Goal: Task Accomplishment & Management: Use online tool/utility

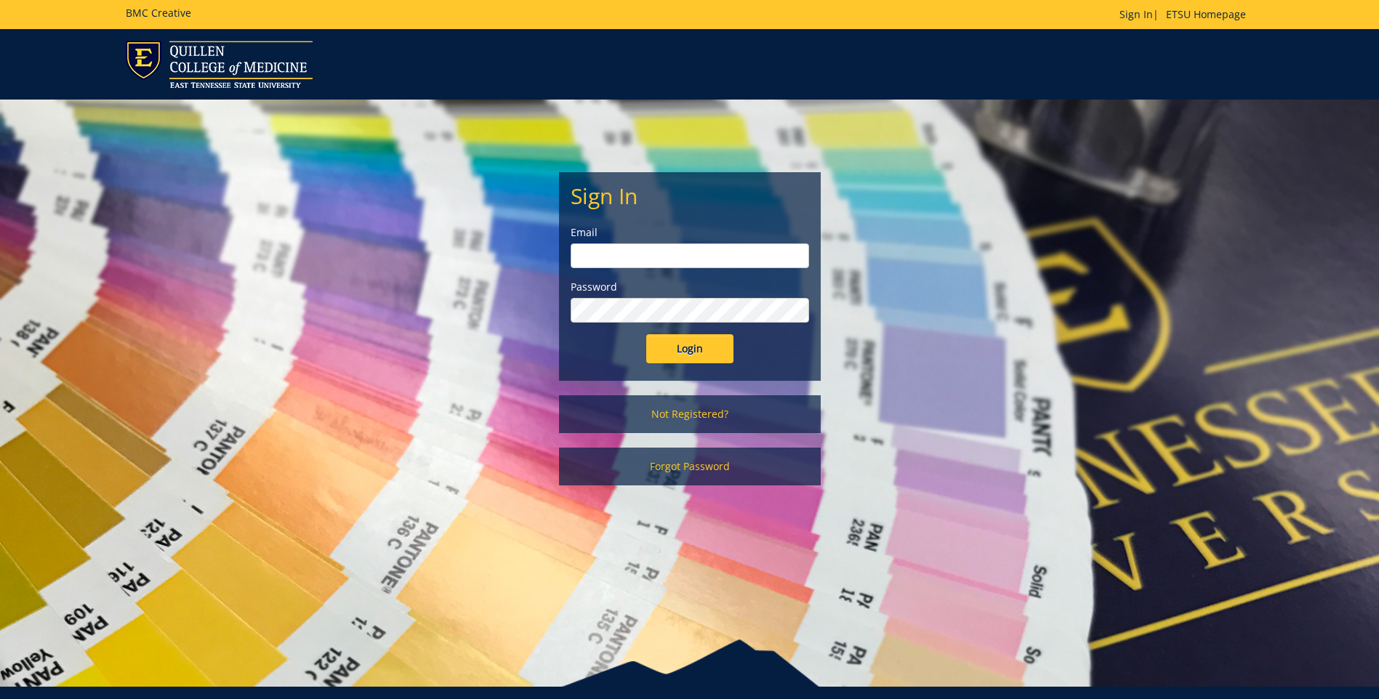
type input "[EMAIL_ADDRESS][DOMAIN_NAME]"
click at [694, 353] on input "Login" at bounding box center [689, 348] width 87 height 29
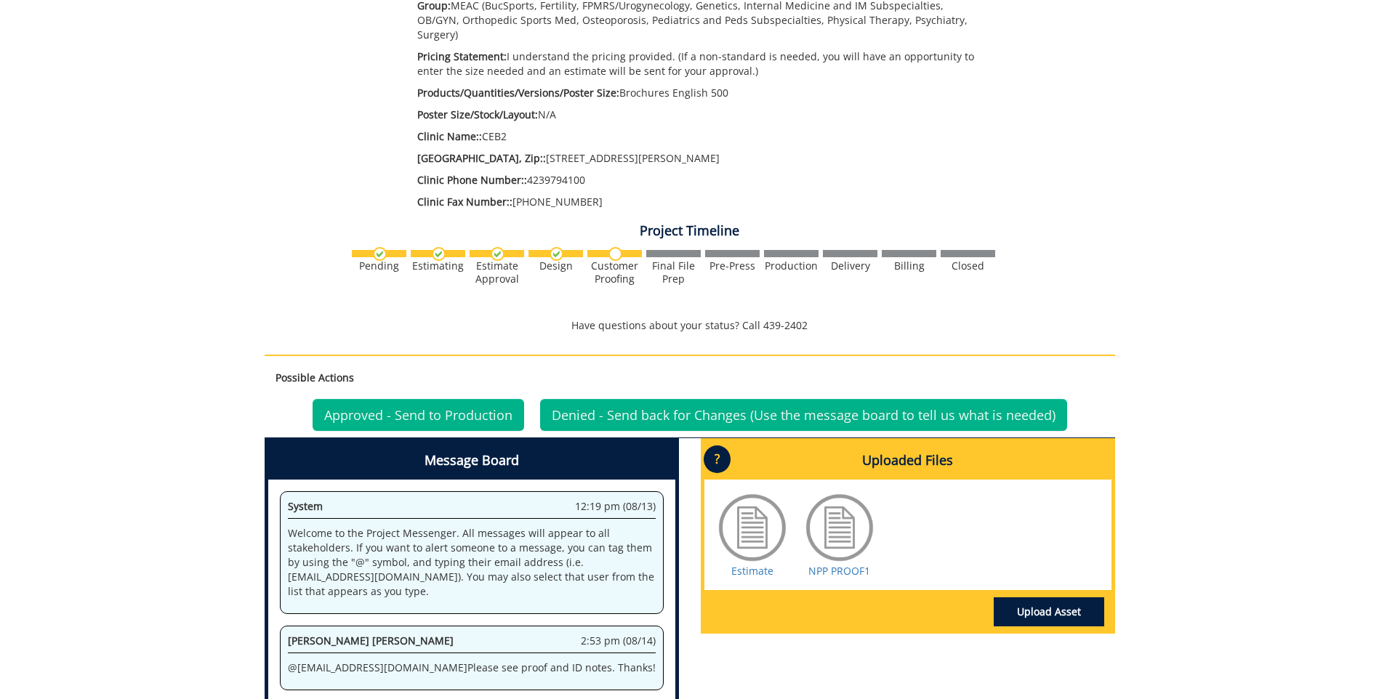
scroll to position [436, 0]
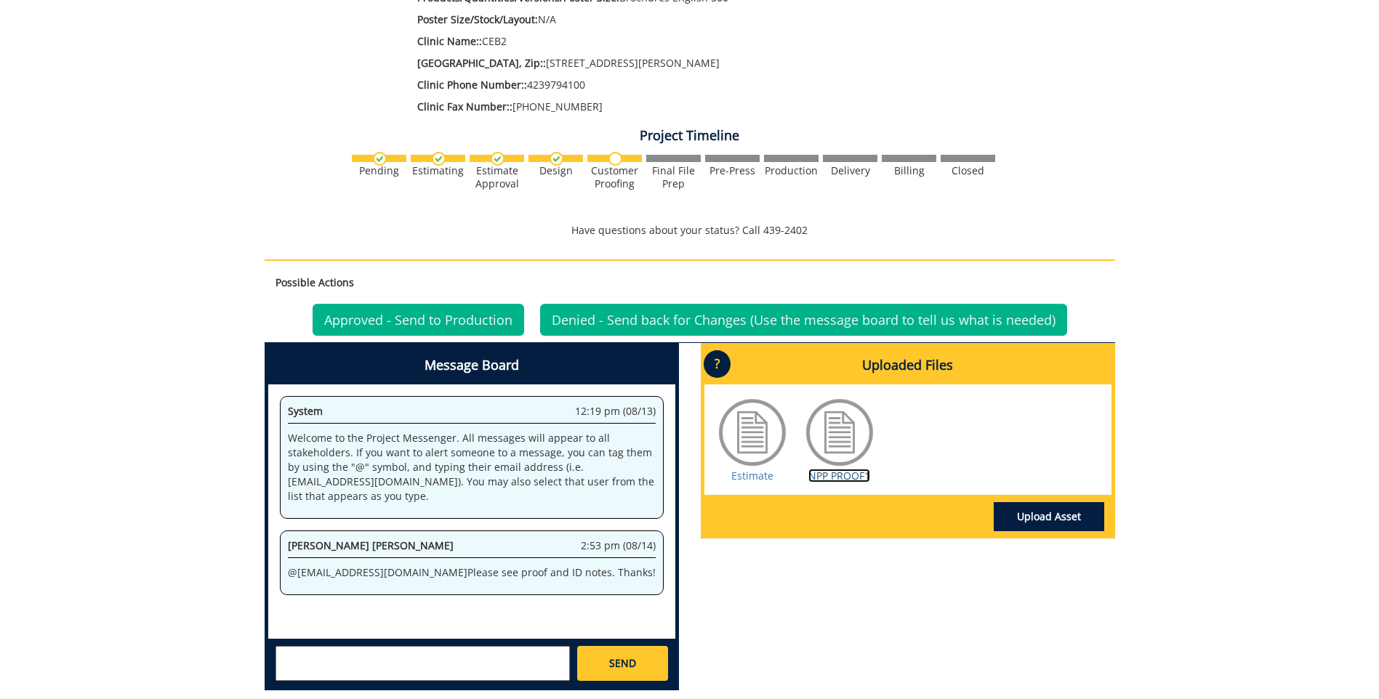
click at [843, 469] on link "NPP PROOF1" at bounding box center [840, 476] width 62 height 14
click at [469, 308] on link "Approved - Send to Production" at bounding box center [419, 320] width 212 height 32
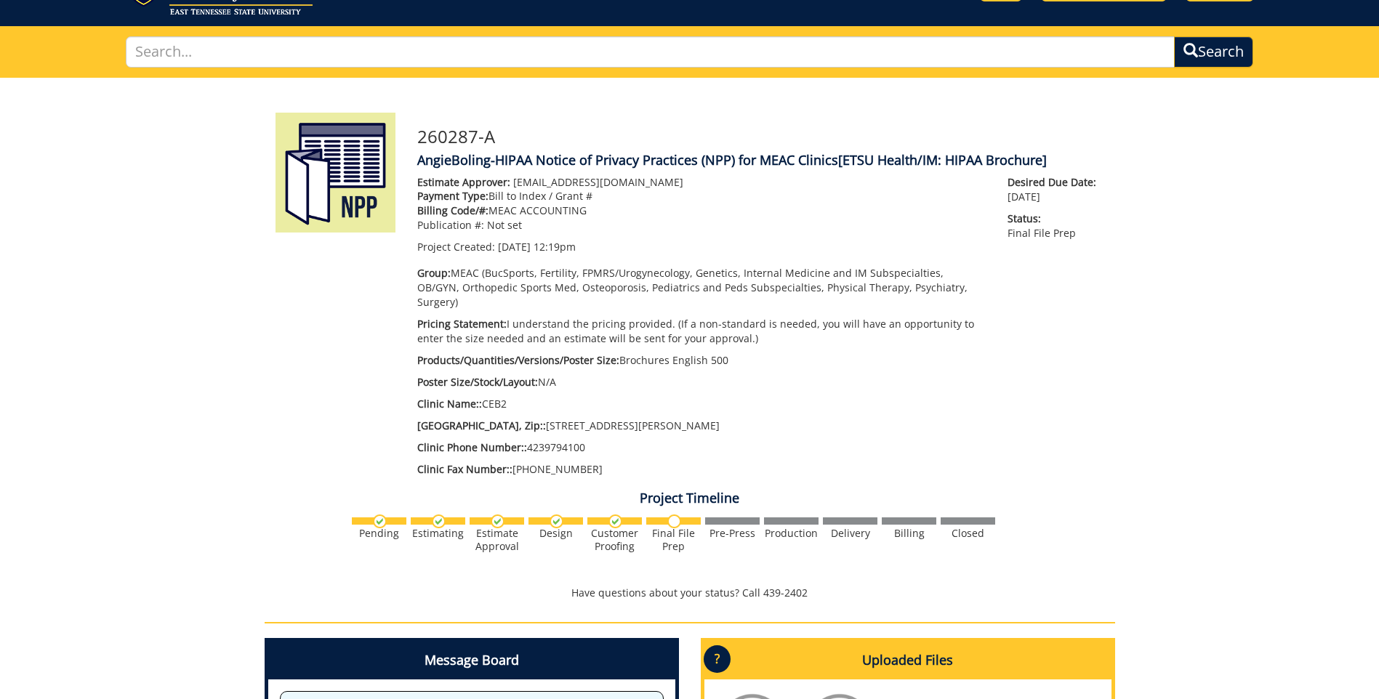
scroll to position [291, 0]
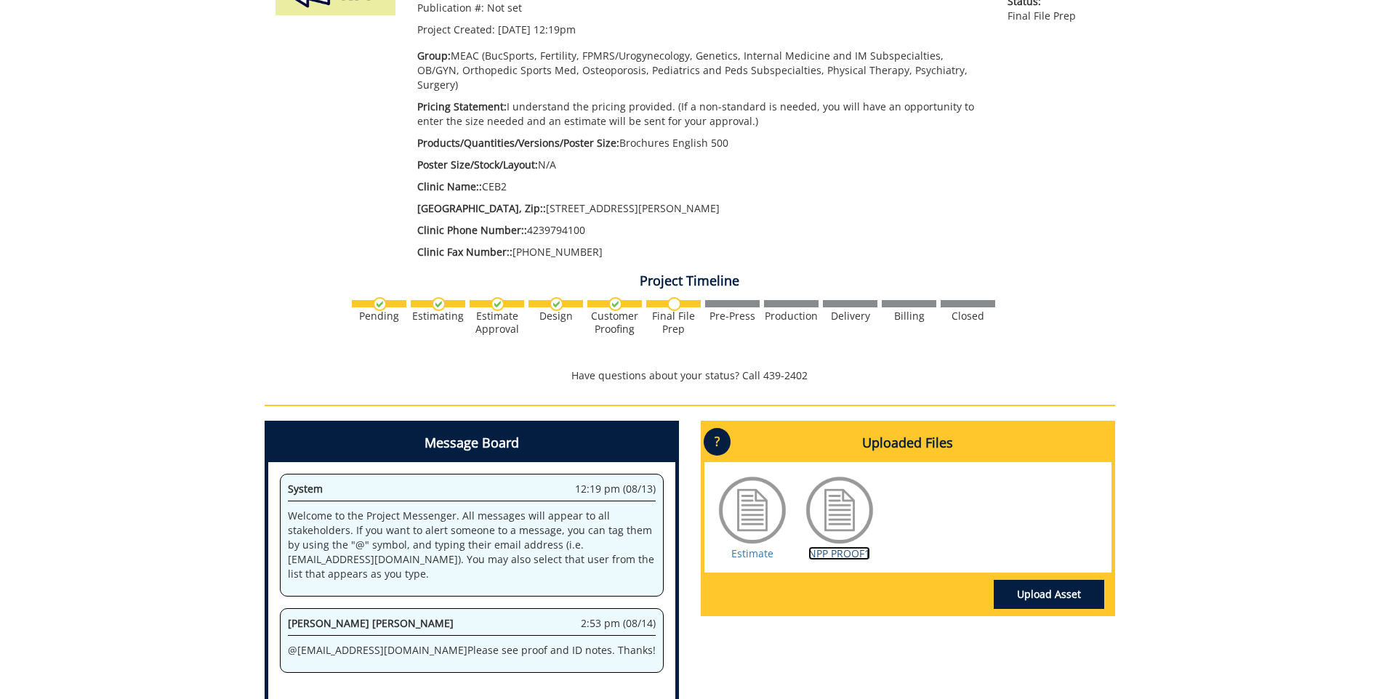
click at [834, 547] on link "NPP PROOF1" at bounding box center [840, 554] width 62 height 14
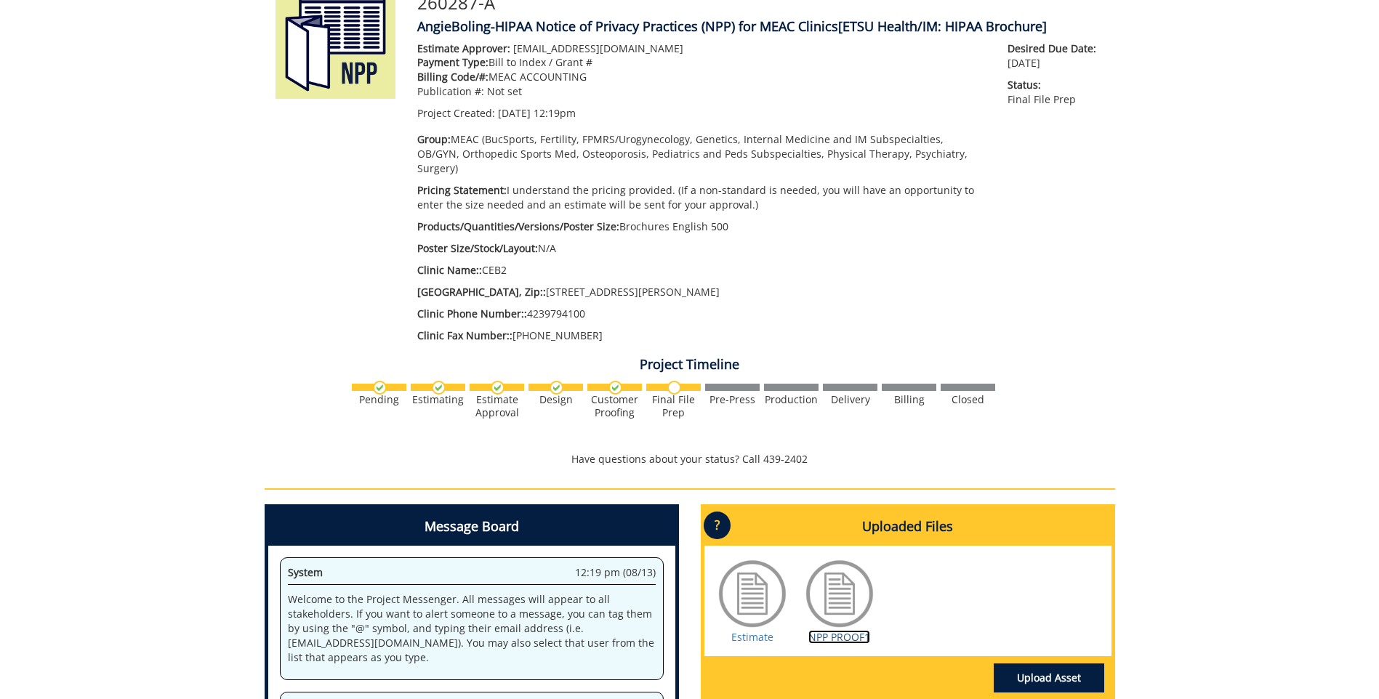
scroll to position [0, 0]
